Goal: Task Accomplishment & Management: Manage account settings

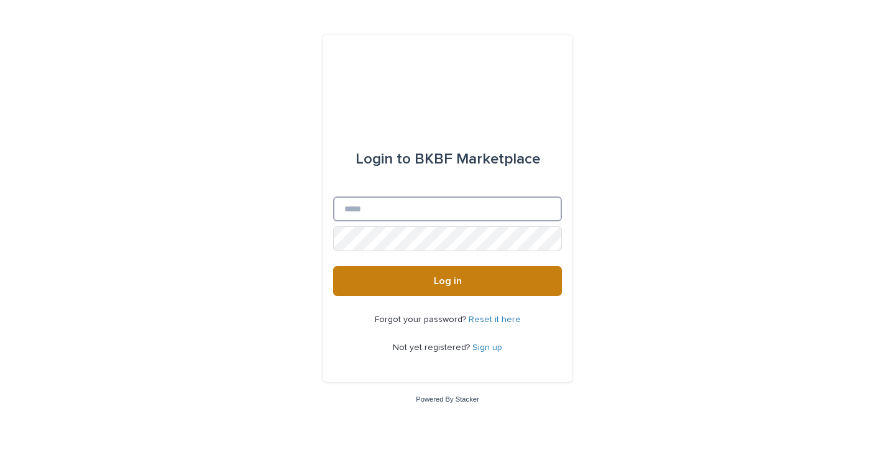
type input "**********"
click at [449, 280] on span "Log in" at bounding box center [448, 281] width 28 height 10
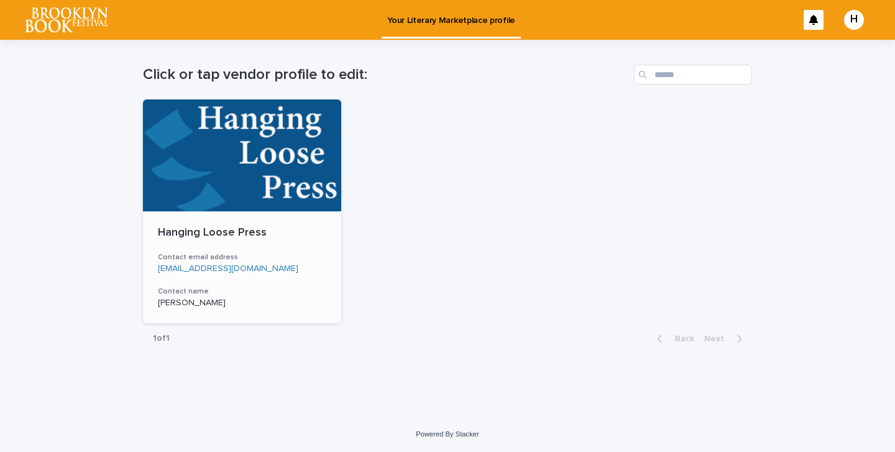
click at [228, 163] on div at bounding box center [242, 155] width 198 height 112
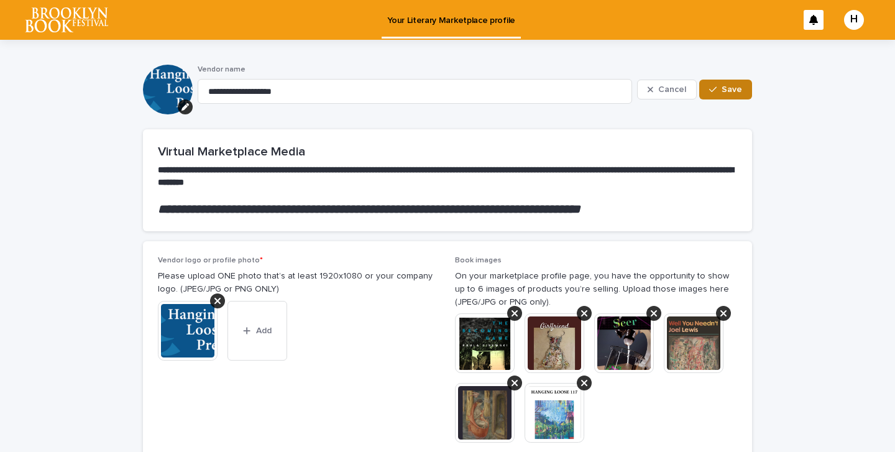
click at [726, 88] on span "Save" at bounding box center [732, 89] width 21 height 9
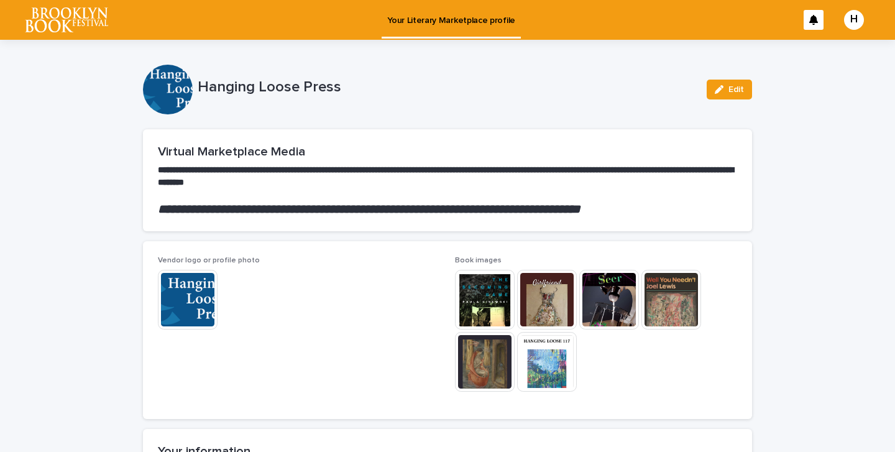
click at [855, 19] on div "H" at bounding box center [854, 20] width 20 height 20
click at [822, 53] on p "Log Out" at bounding box center [842, 52] width 78 height 21
